Goal: Information Seeking & Learning: Learn about a topic

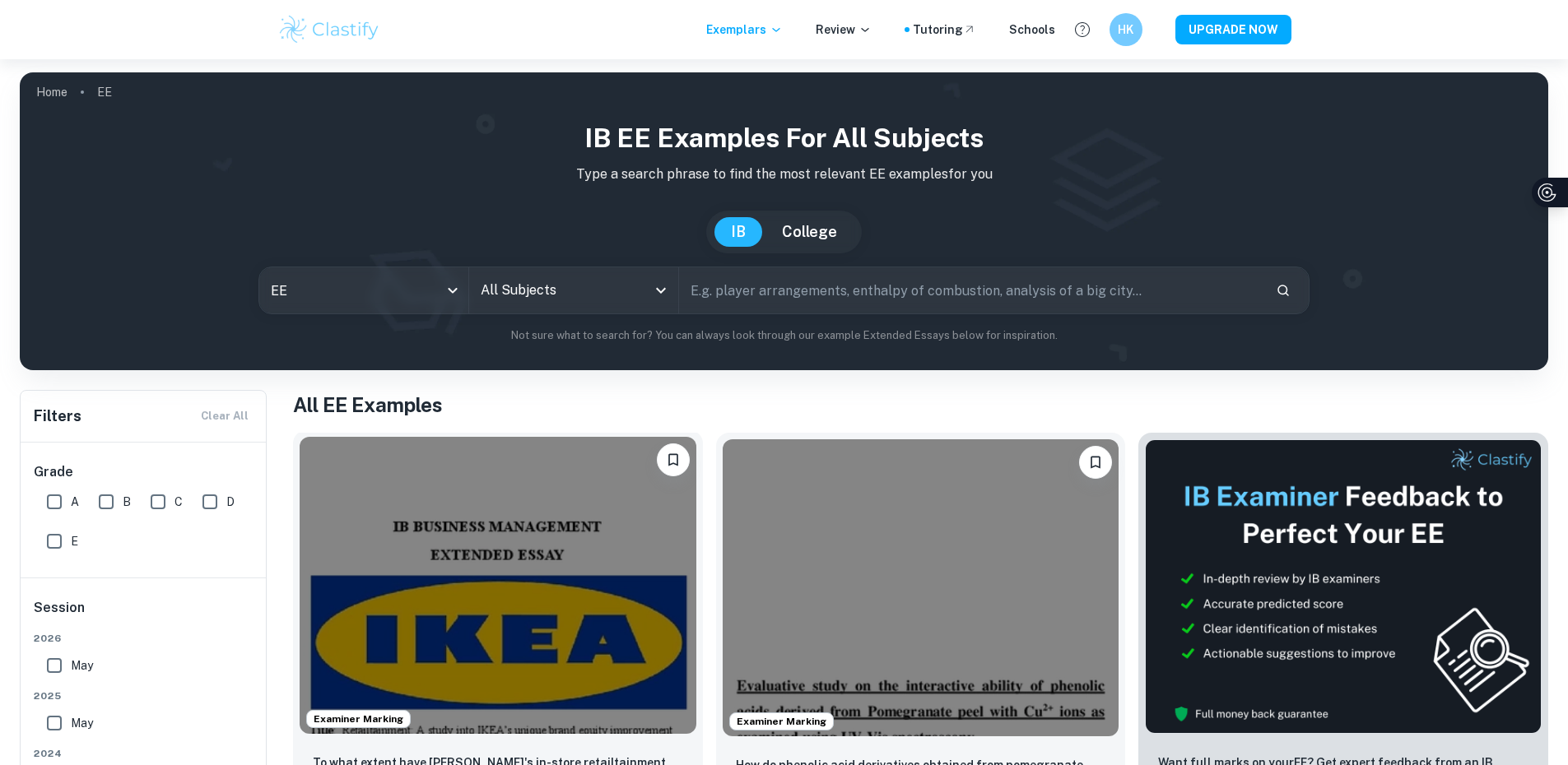
click at [398, 531] on img at bounding box center [498, 585] width 397 height 297
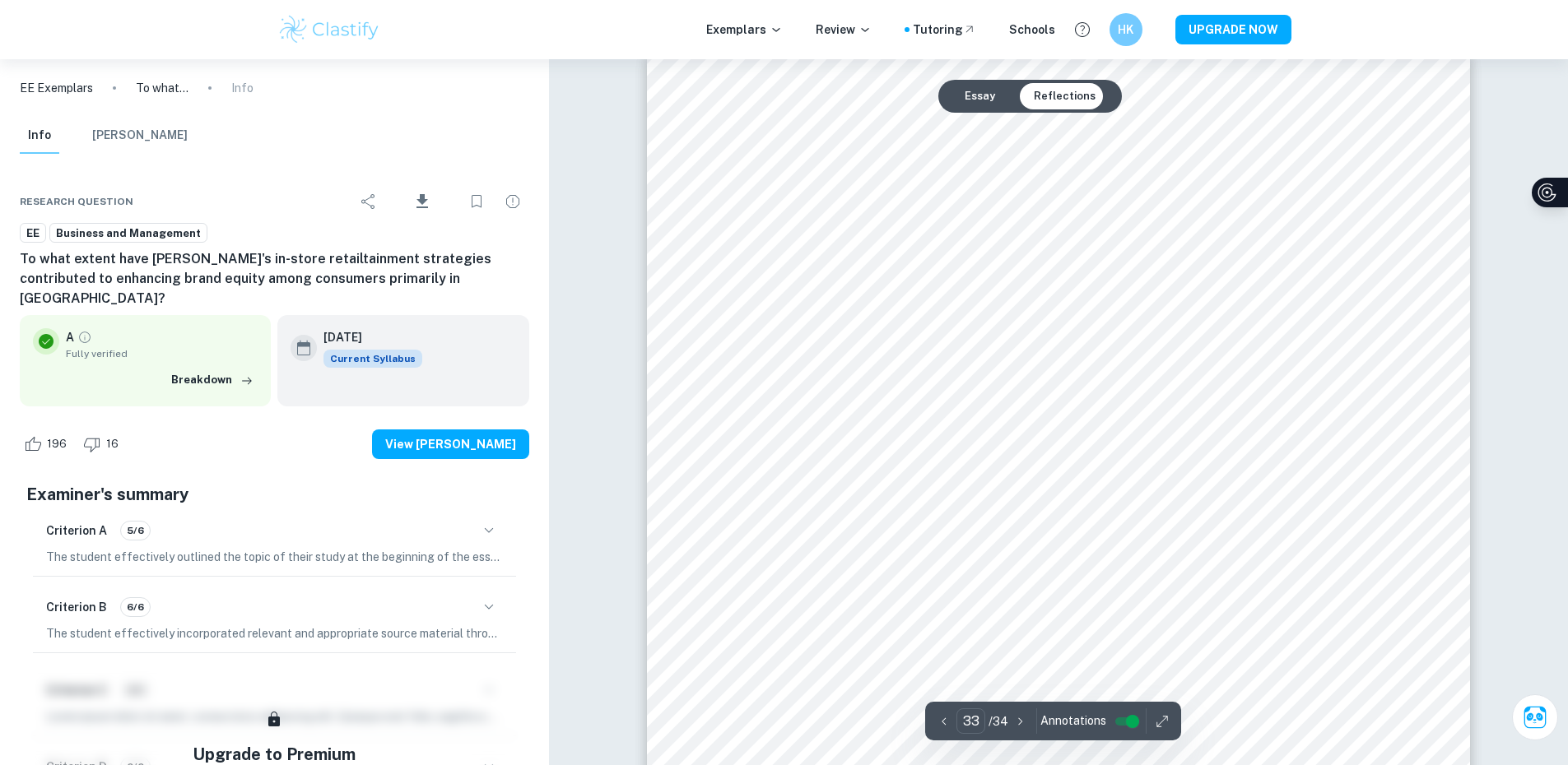
scroll to position [40009, 0]
type input "34"
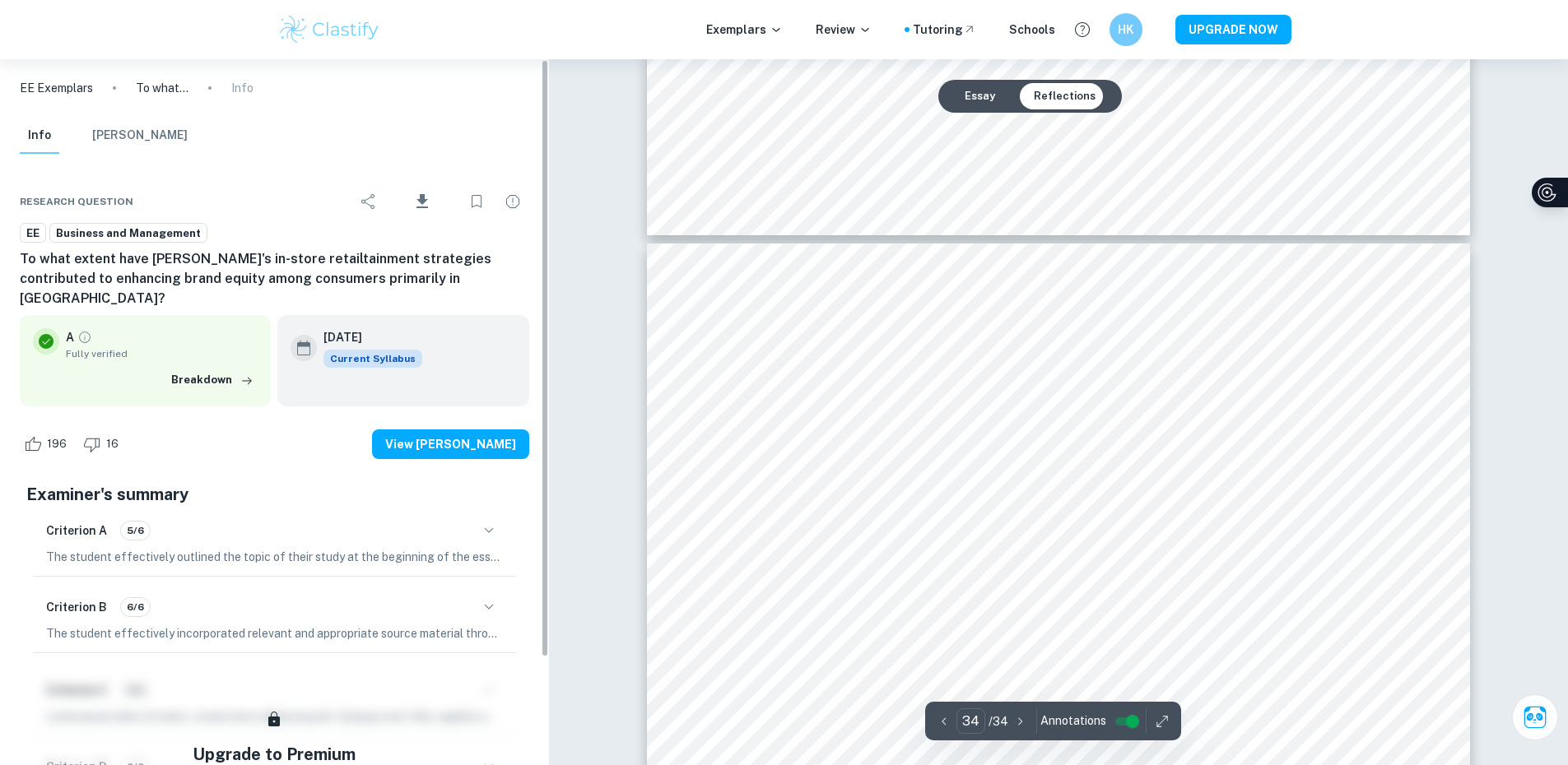
scroll to position [39351, 0]
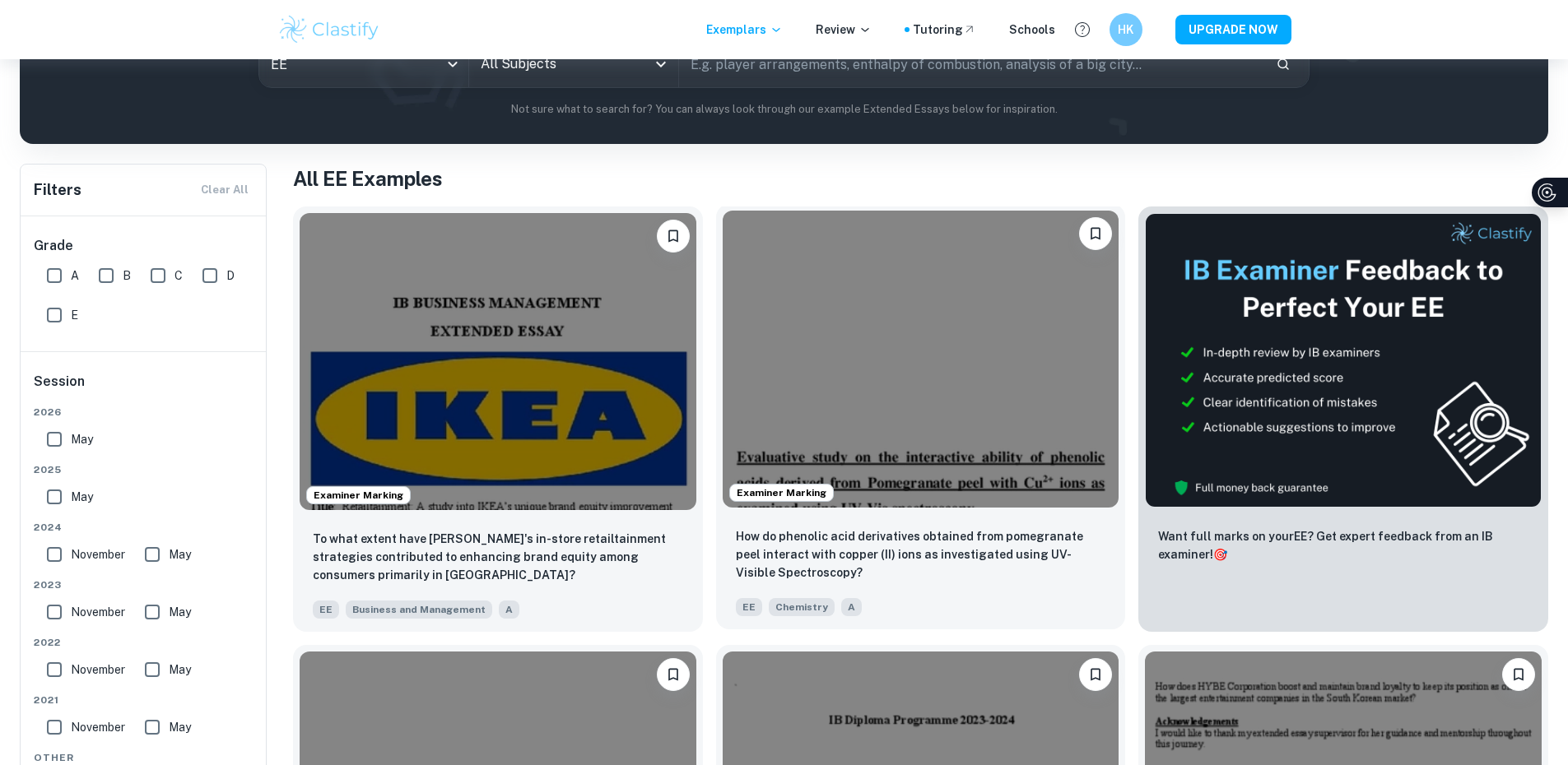
scroll to position [247, 0]
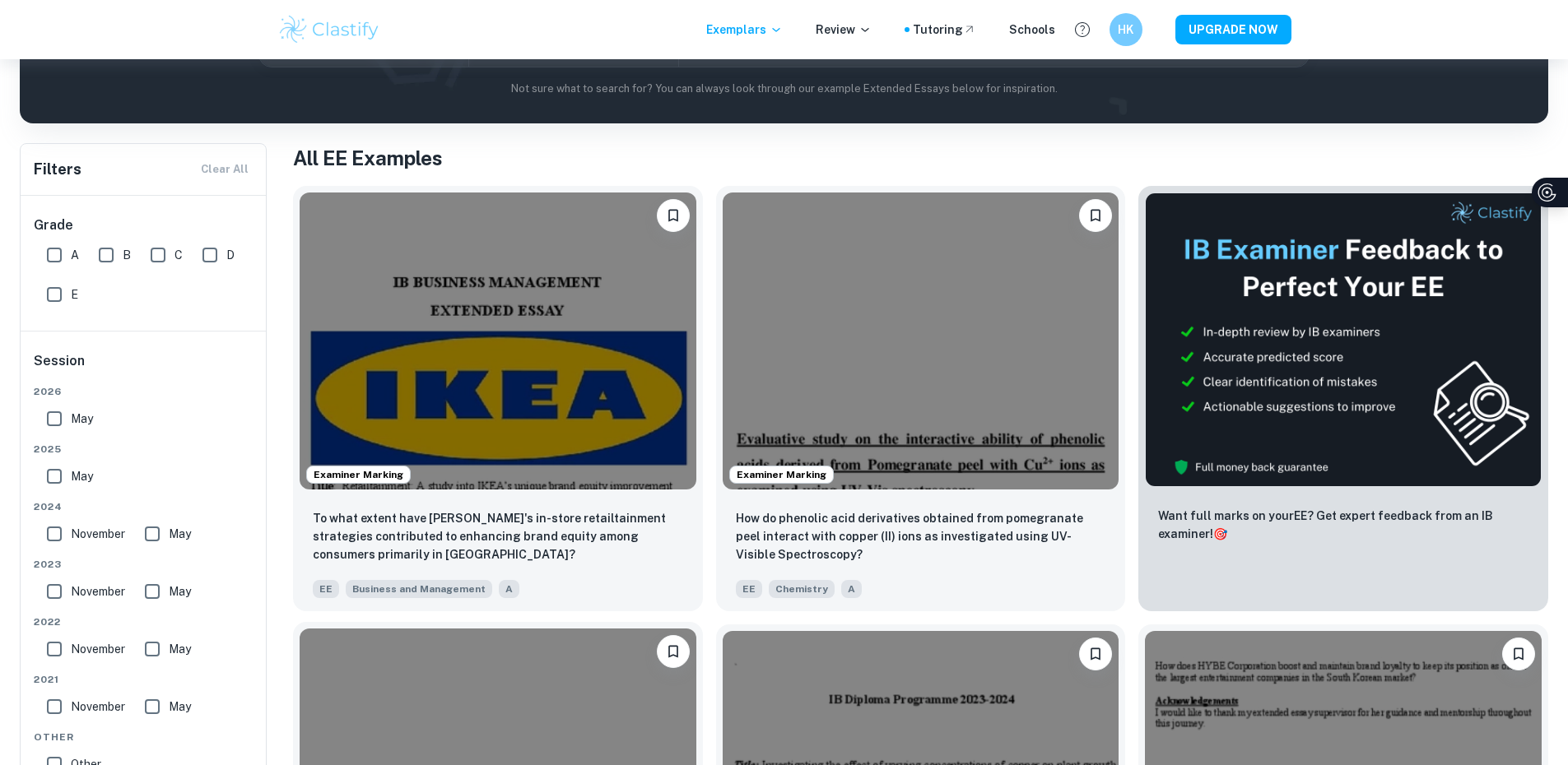
click at [697, 628] on img at bounding box center [498, 776] width 397 height 297
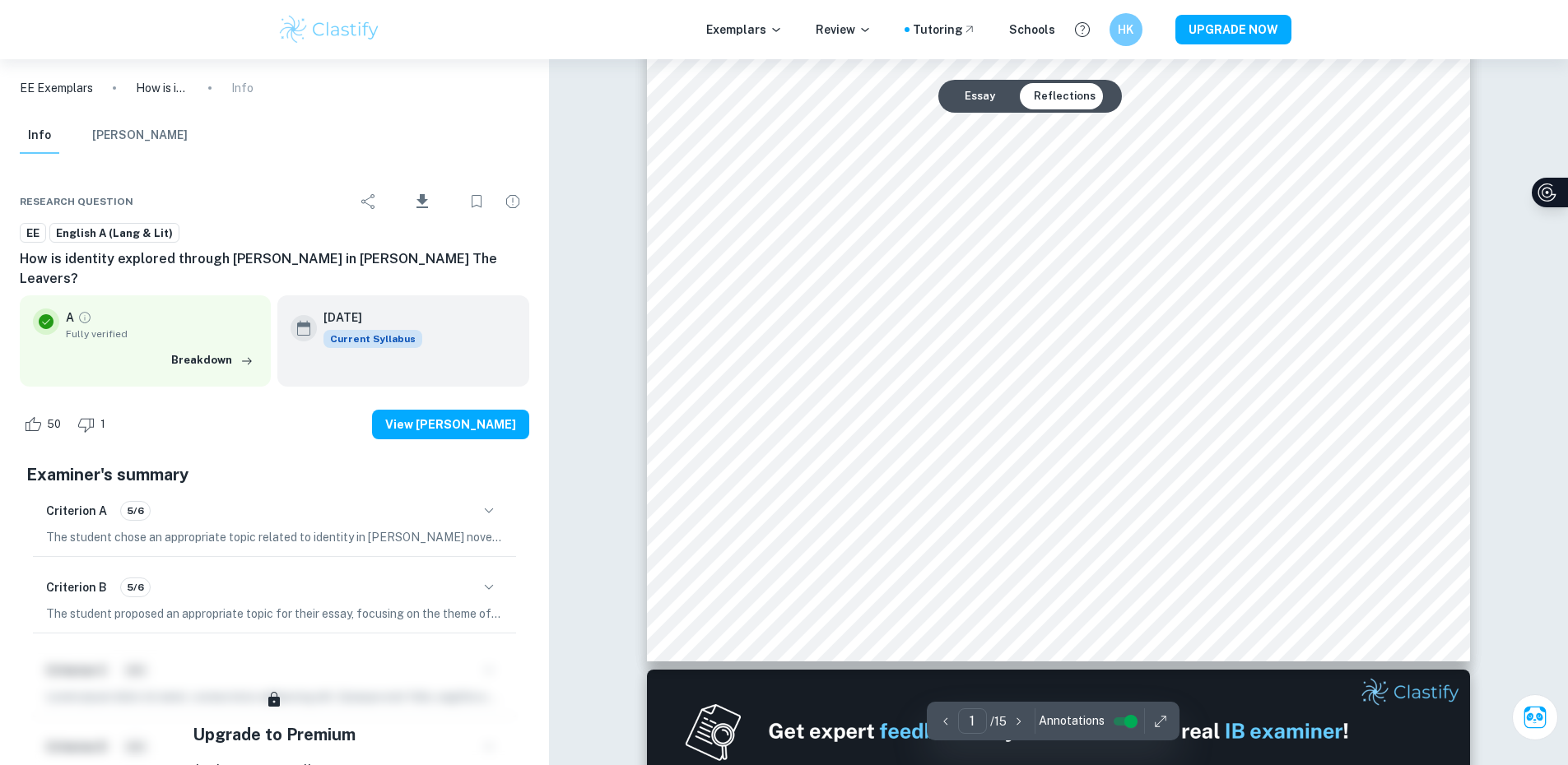
click at [1013, 730] on button "button" at bounding box center [1019, 721] width 25 height 26
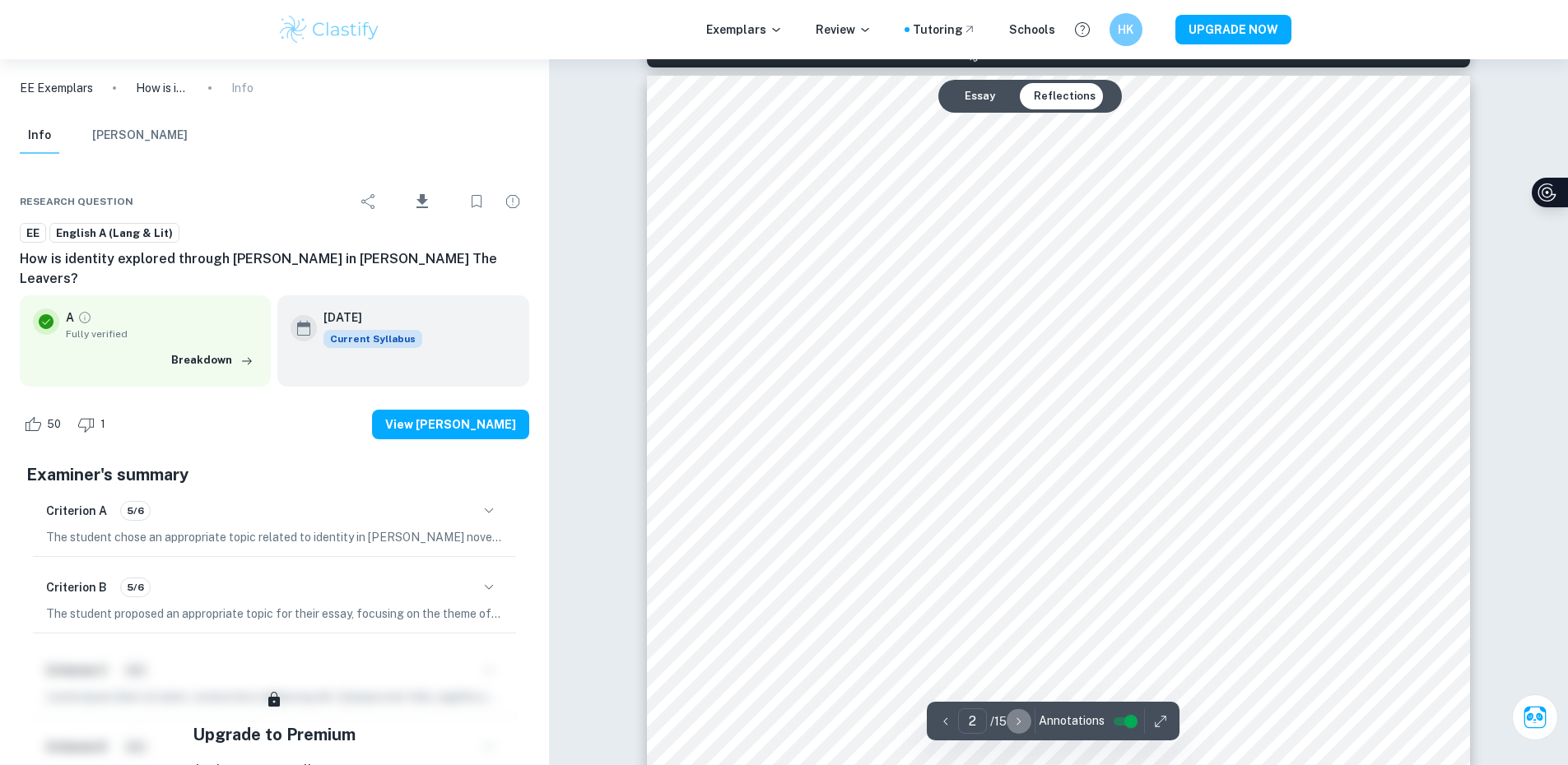
click at [1013, 730] on button "button" at bounding box center [1019, 721] width 25 height 26
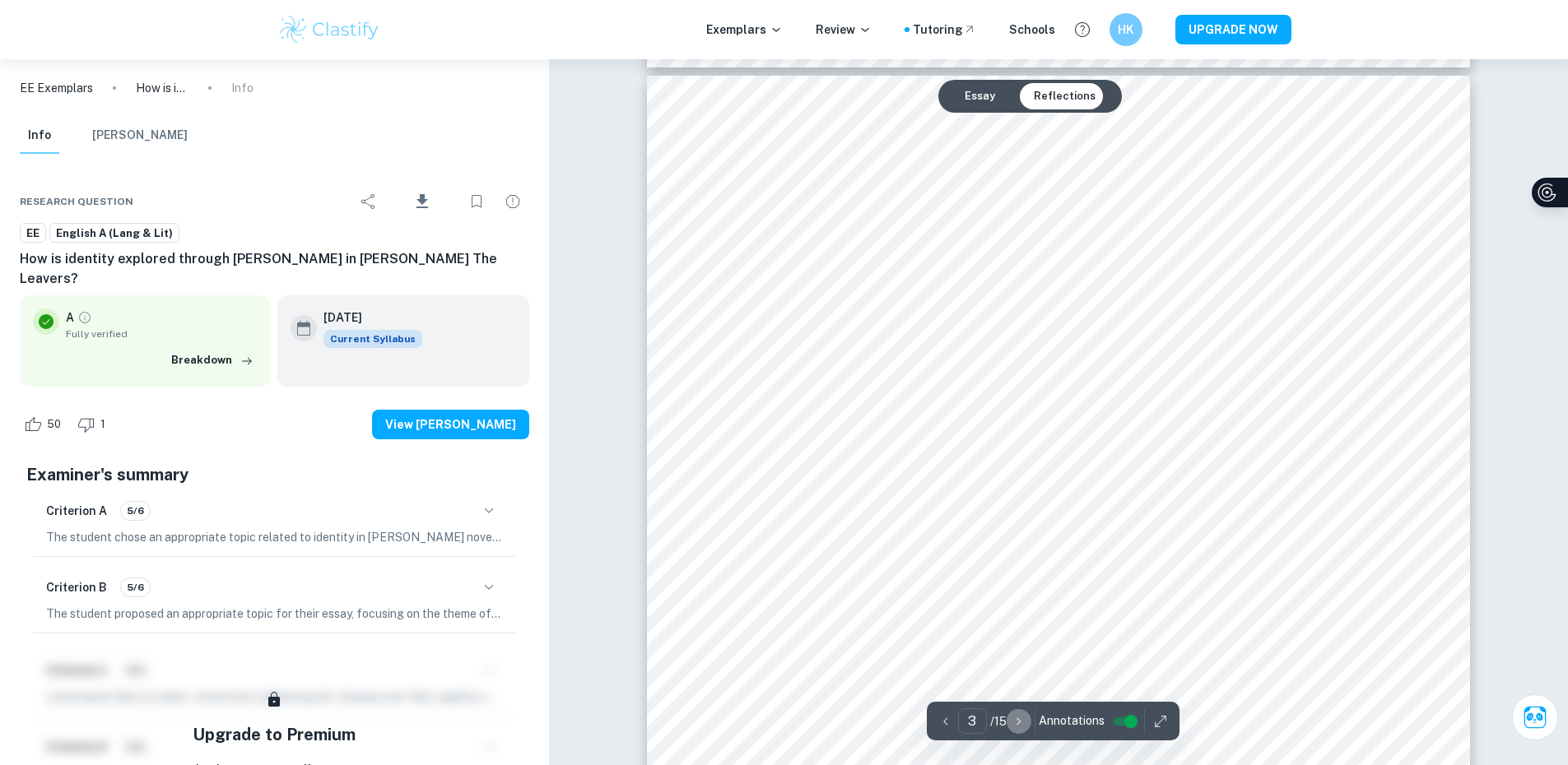
click at [1013, 730] on button "button" at bounding box center [1019, 721] width 25 height 26
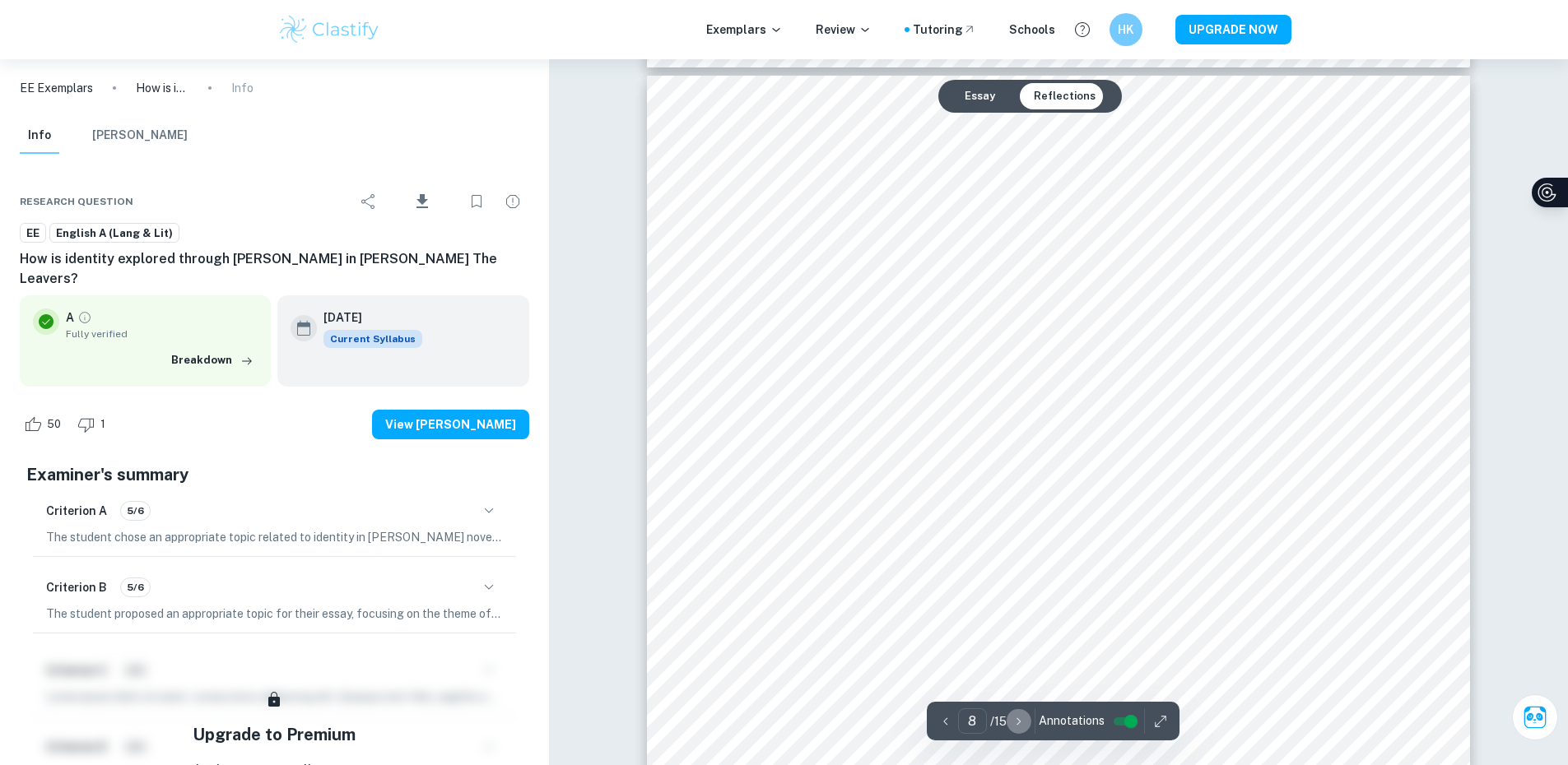
click at [1013, 730] on button "button" at bounding box center [1019, 721] width 25 height 26
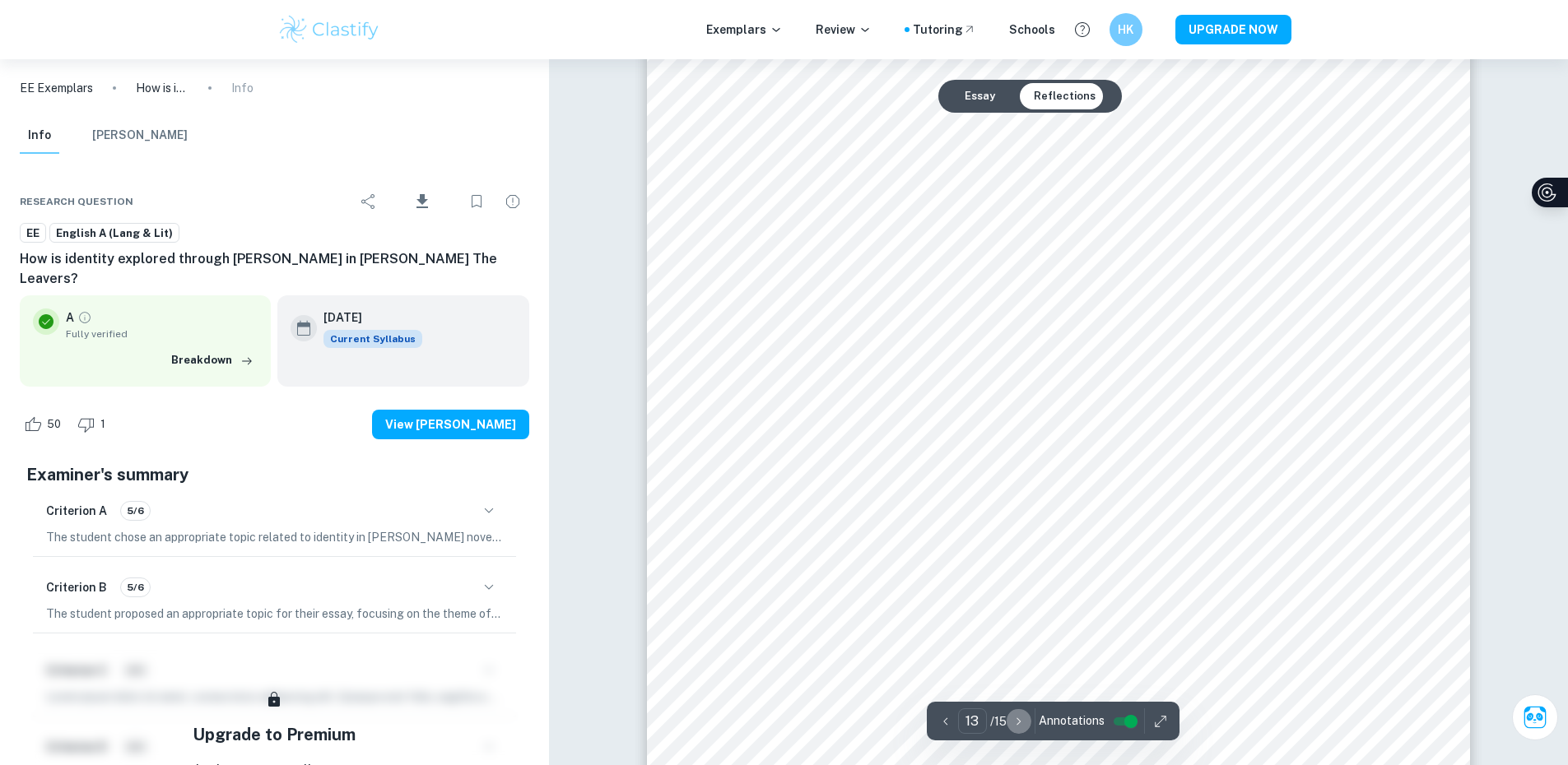
click at [1013, 730] on button "button" at bounding box center [1019, 721] width 25 height 26
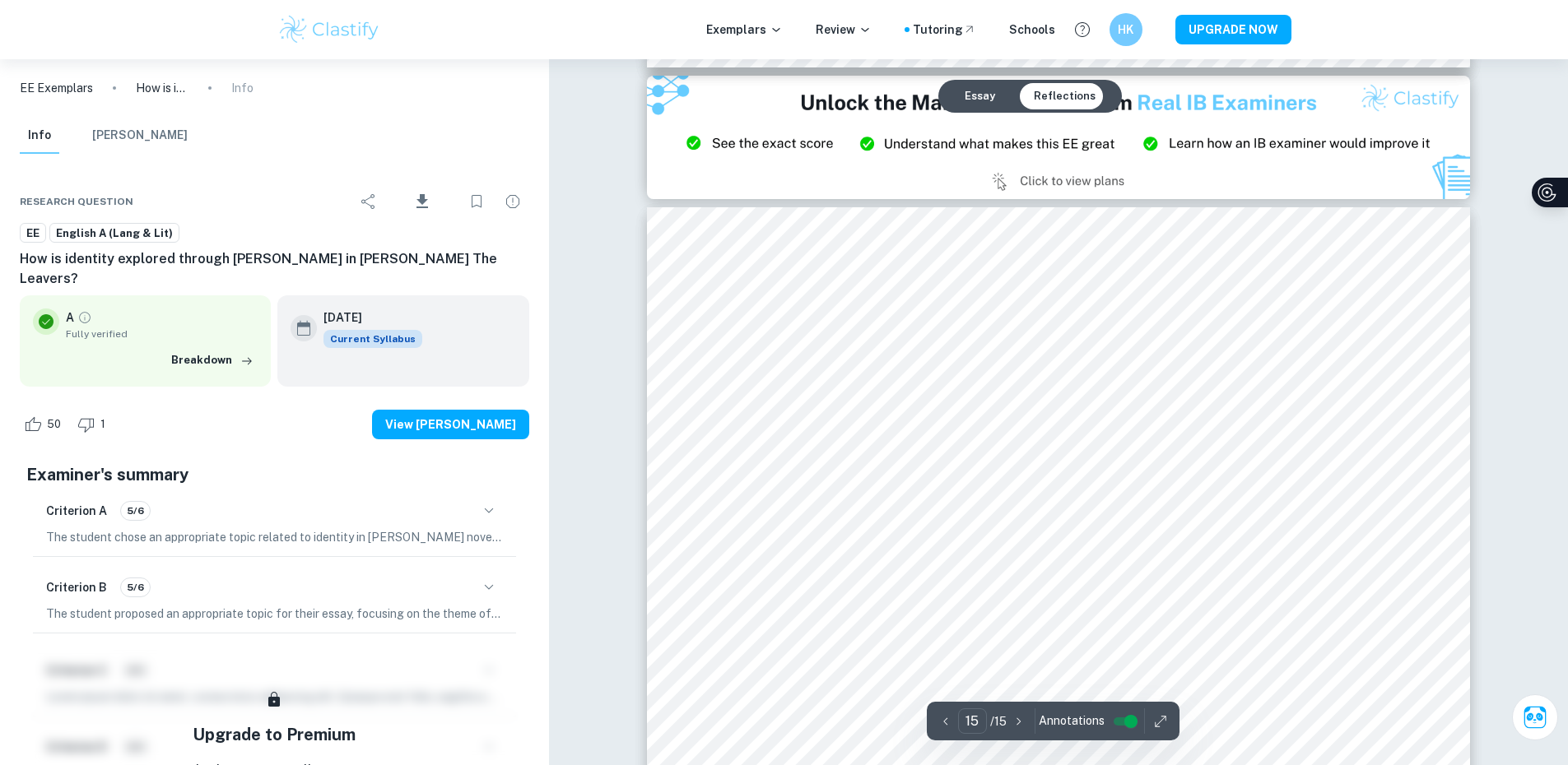
click at [1013, 730] on button "button" at bounding box center [1019, 721] width 25 height 26
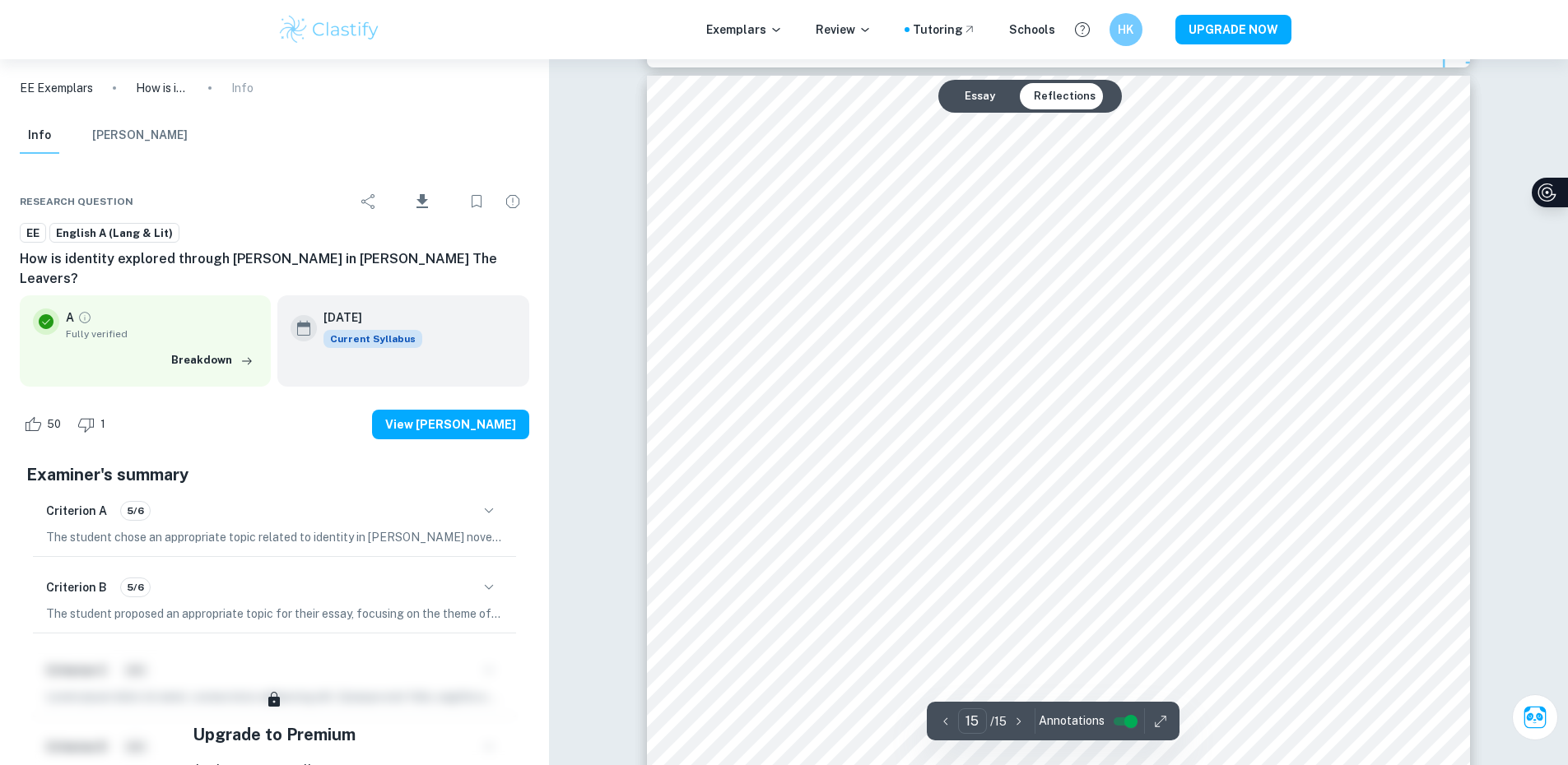
scroll to position [17391, 0]
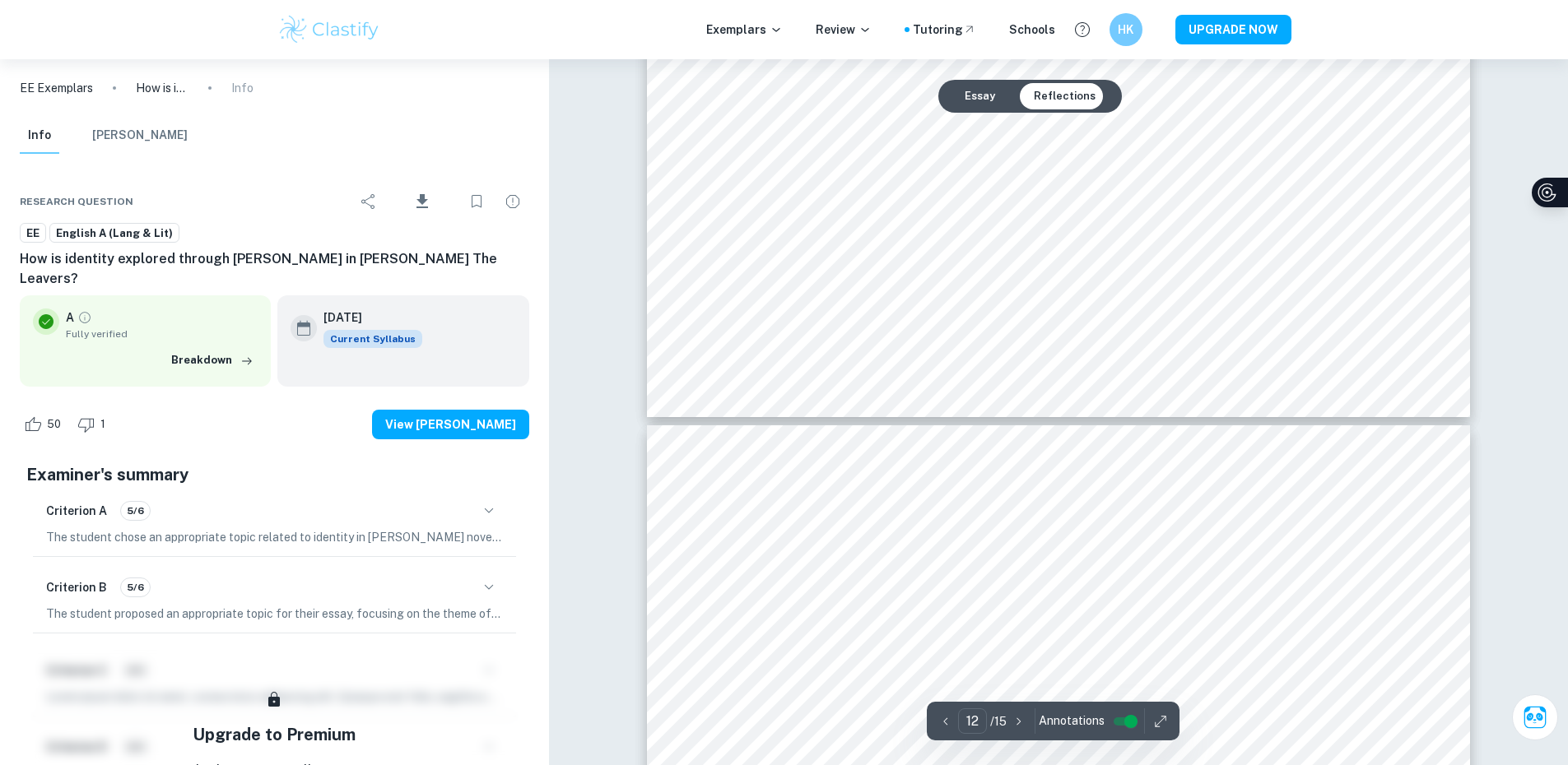
type input "11"
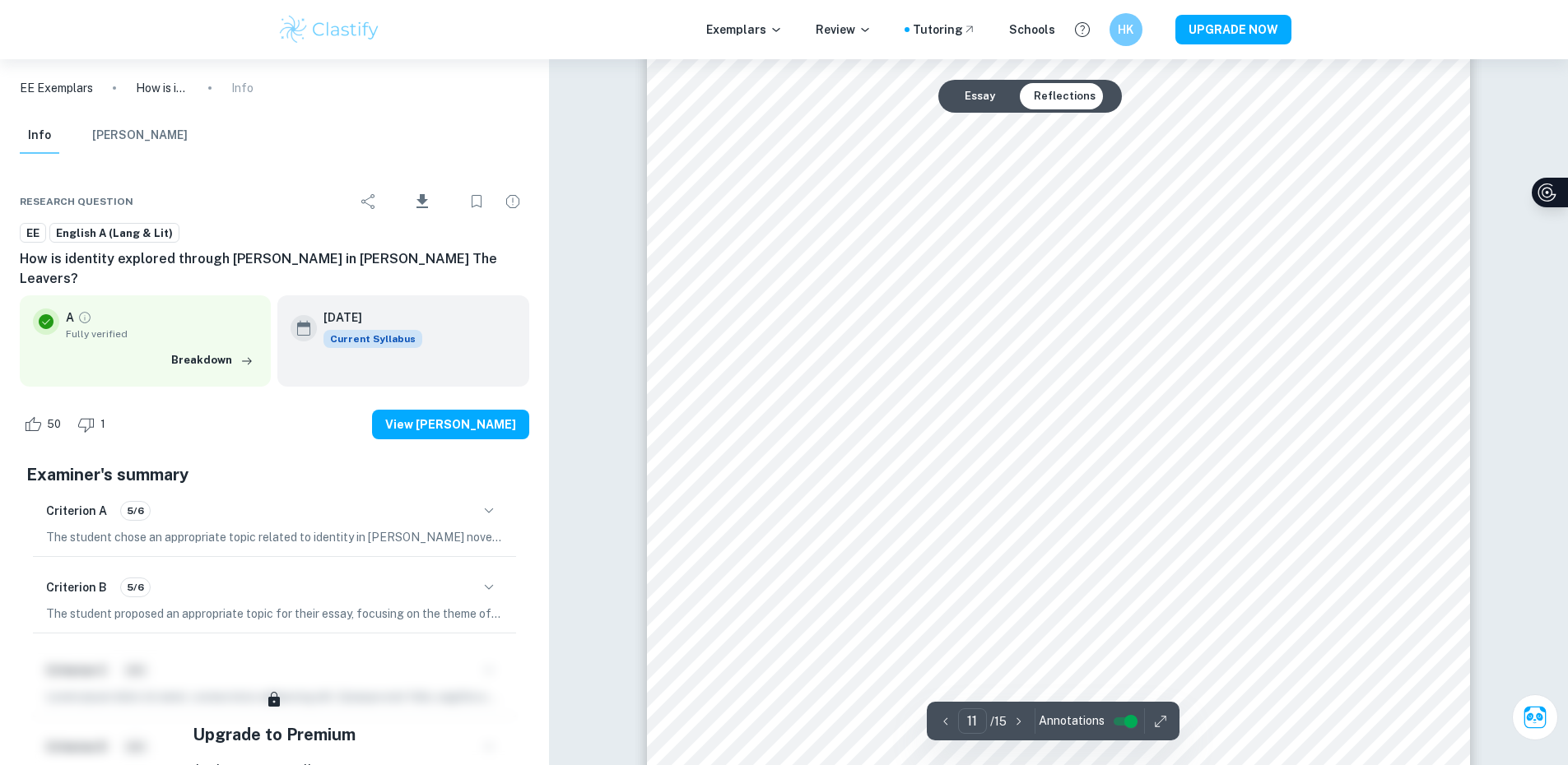
scroll to position [12043, 0]
